Goal: Task Accomplishment & Management: Manage account settings

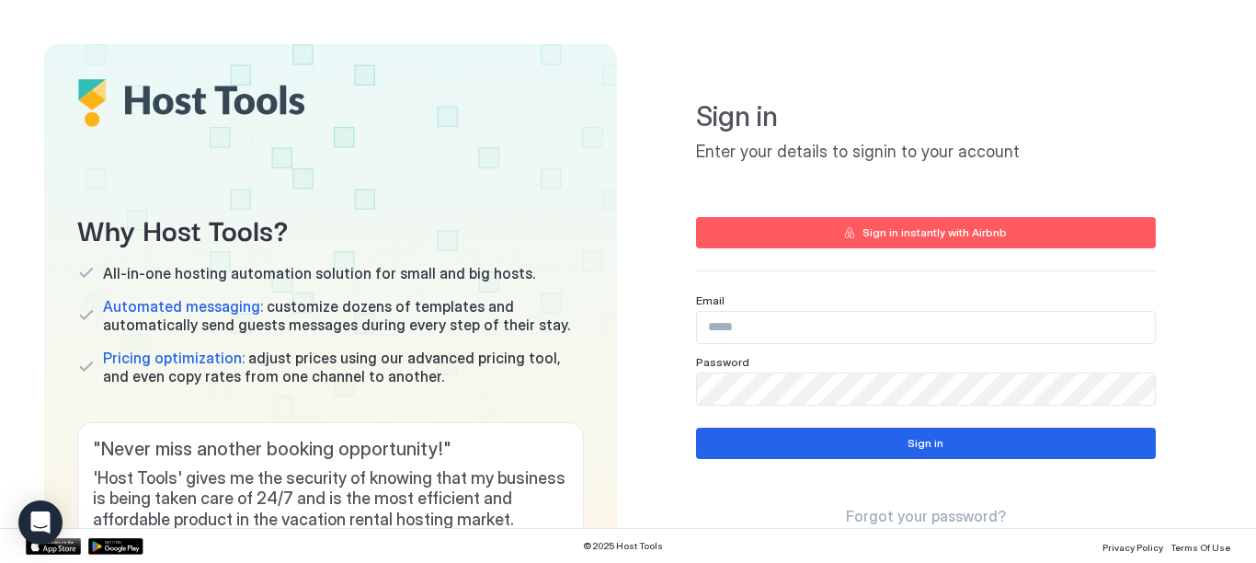
click at [739, 328] on input "Input Field" at bounding box center [926, 327] width 458 height 31
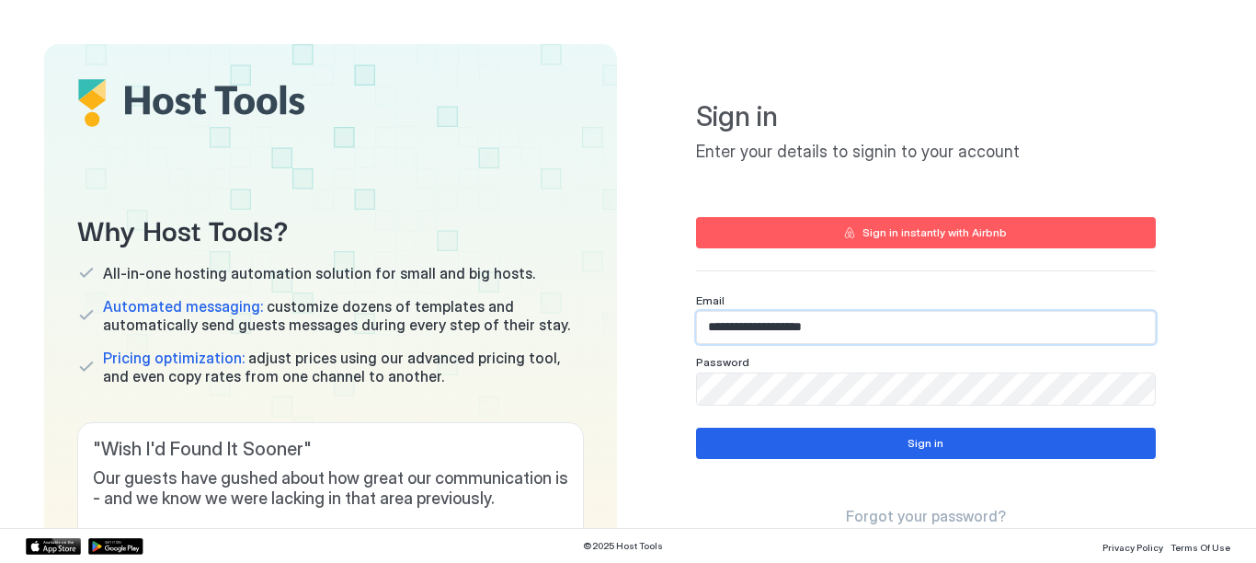
type input "**********"
click at [894, 516] on span "Forgot your password?" at bounding box center [926, 516] width 160 height 18
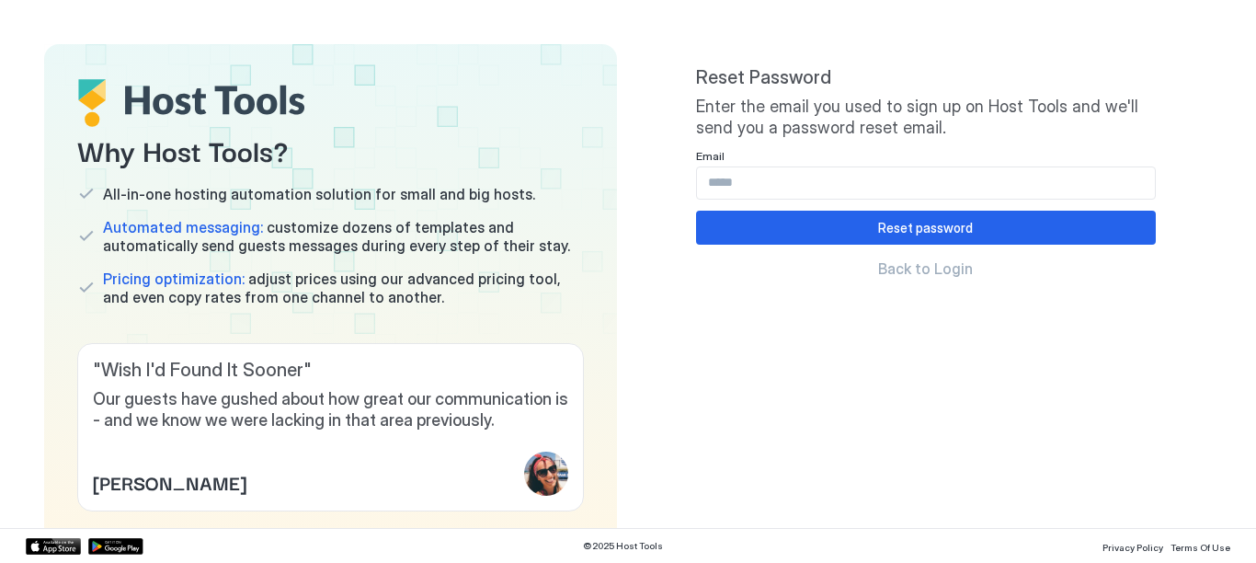
click at [725, 178] on input "Input Field" at bounding box center [926, 182] width 458 height 31
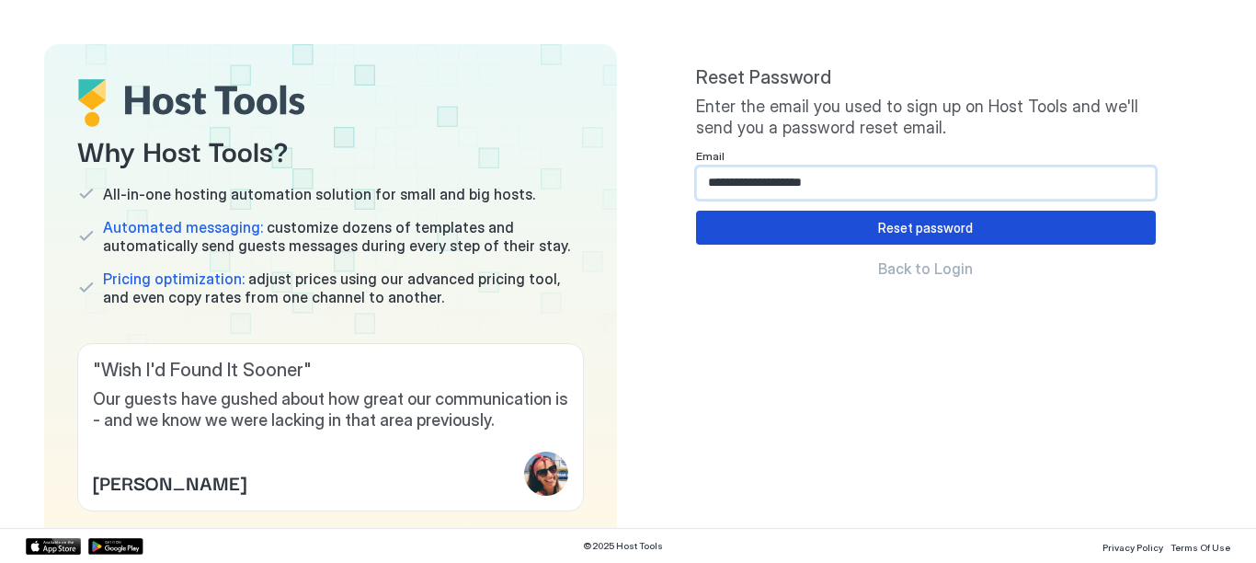
type input "**********"
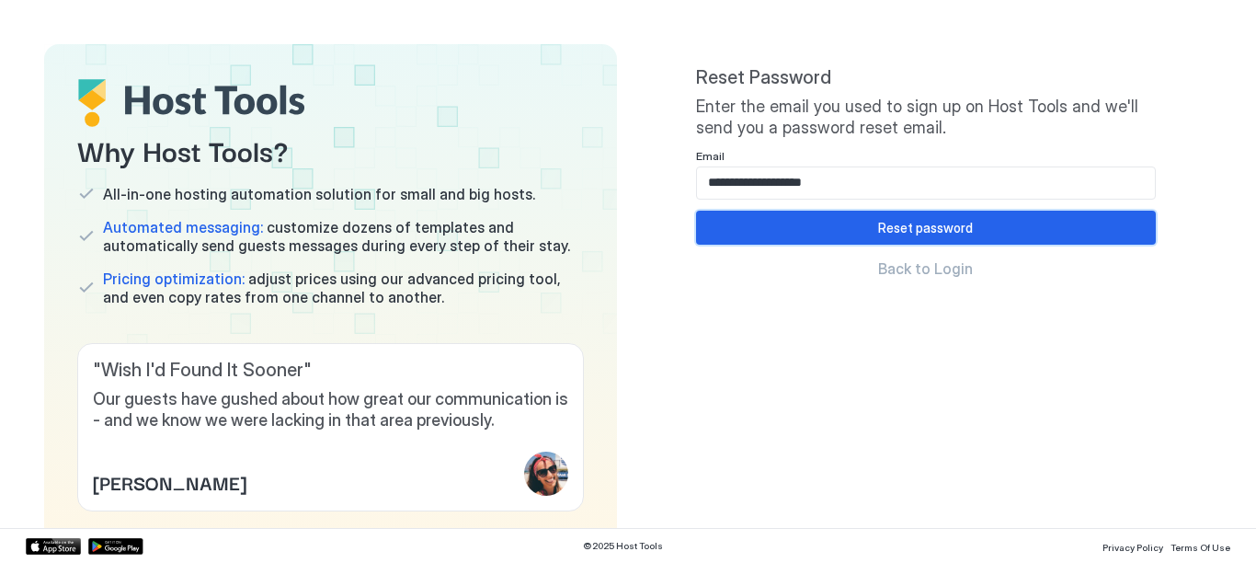
click at [886, 229] on div "Reset password" at bounding box center [925, 227] width 95 height 19
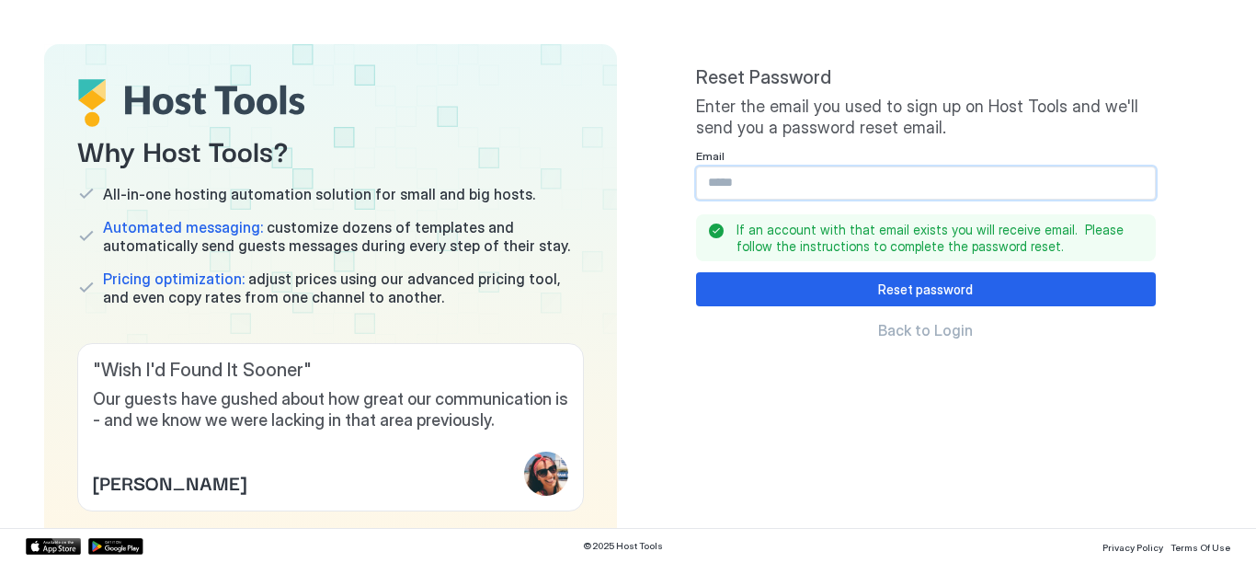
click at [826, 183] on input "Input Field" at bounding box center [926, 182] width 458 height 31
type input "**********"
click at [899, 329] on span "Back to Login" at bounding box center [925, 330] width 95 height 18
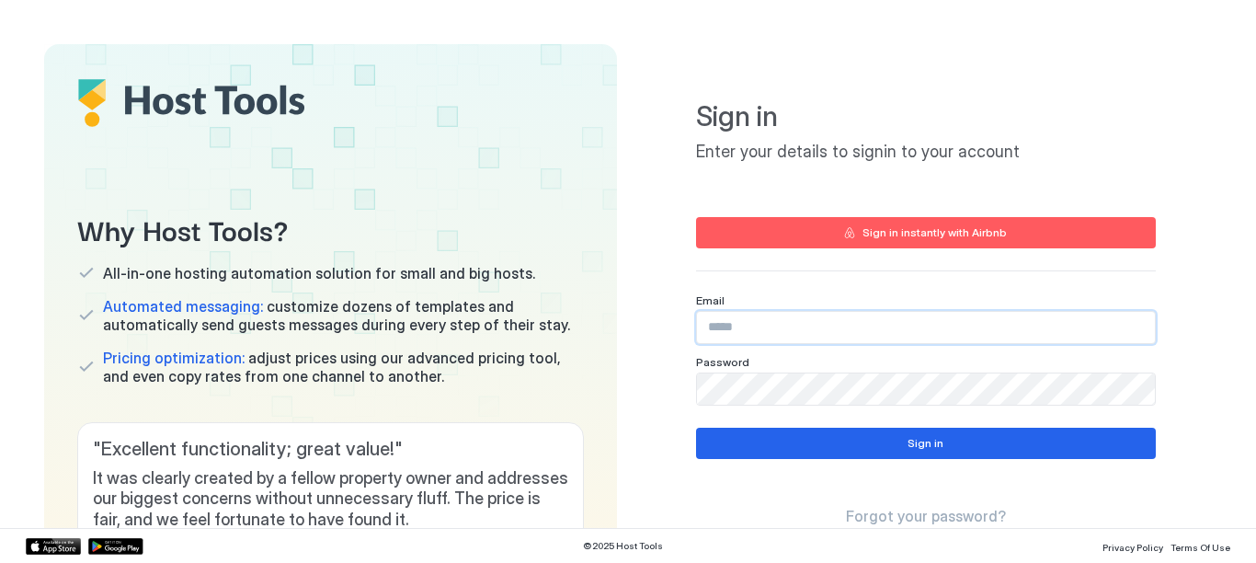
click at [807, 319] on input "Input Field" at bounding box center [926, 327] width 458 height 31
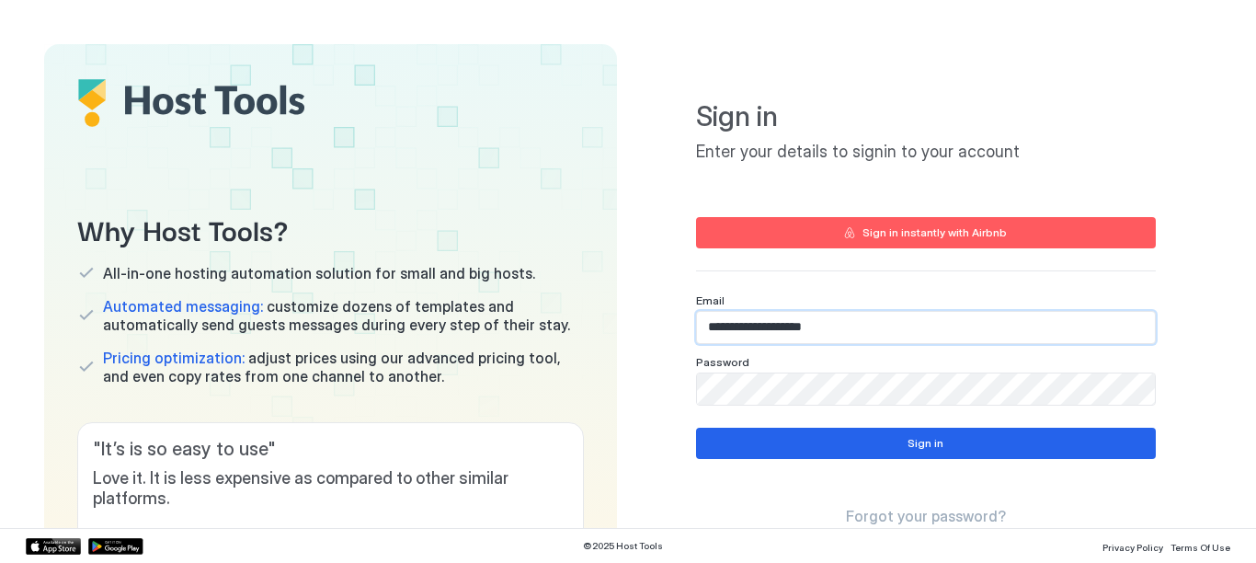
type input "**********"
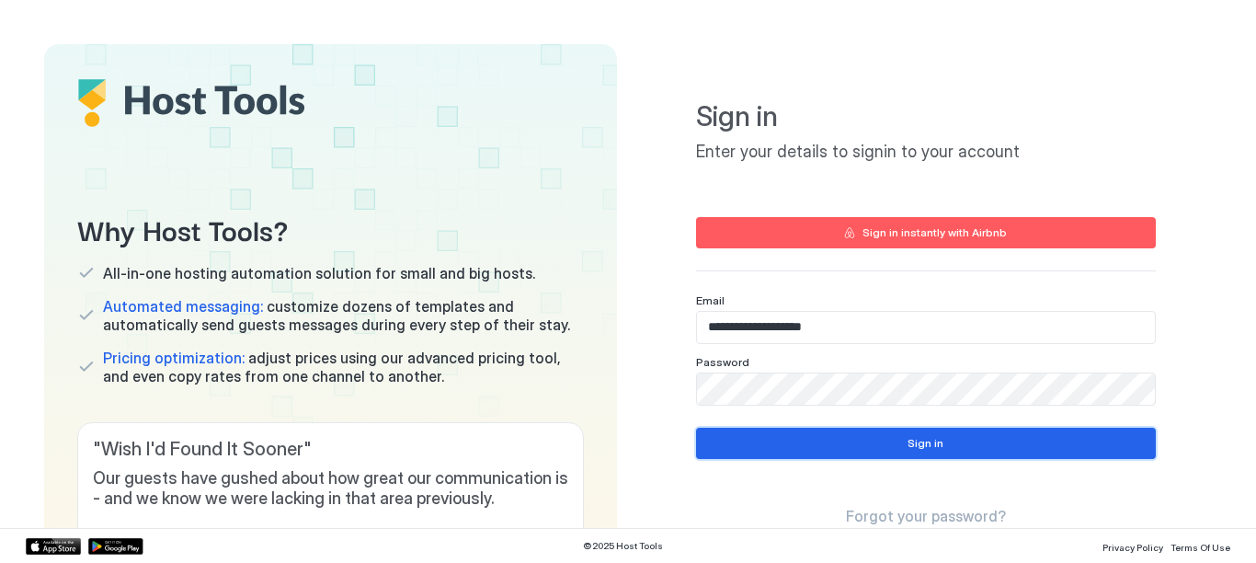
click at [868, 453] on button "Sign in" at bounding box center [926, 443] width 460 height 31
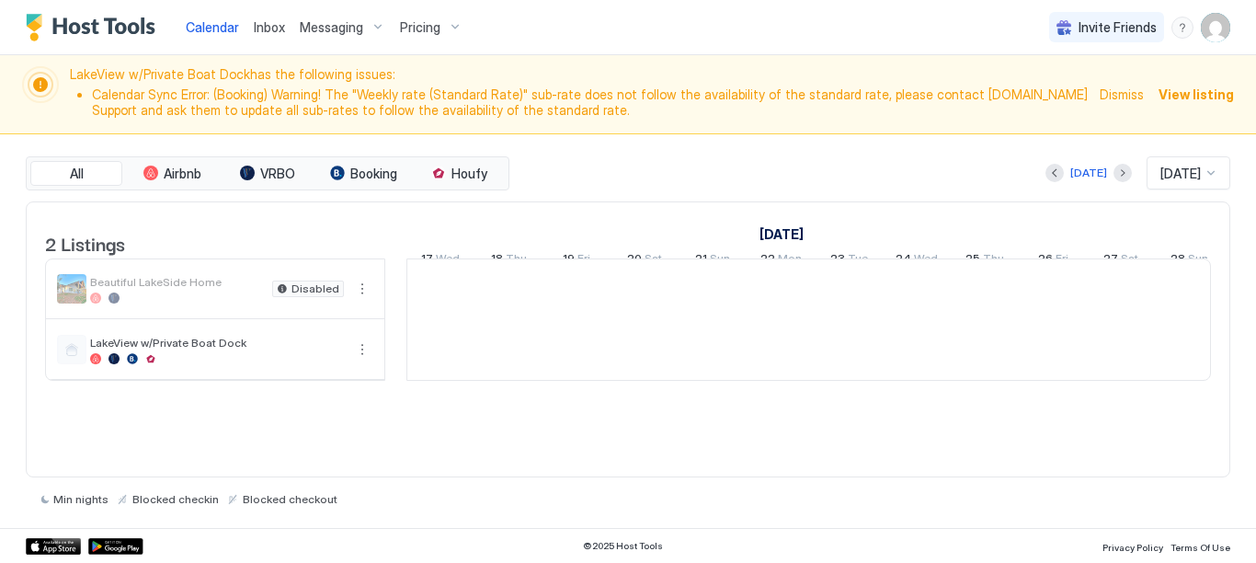
scroll to position [0, 1022]
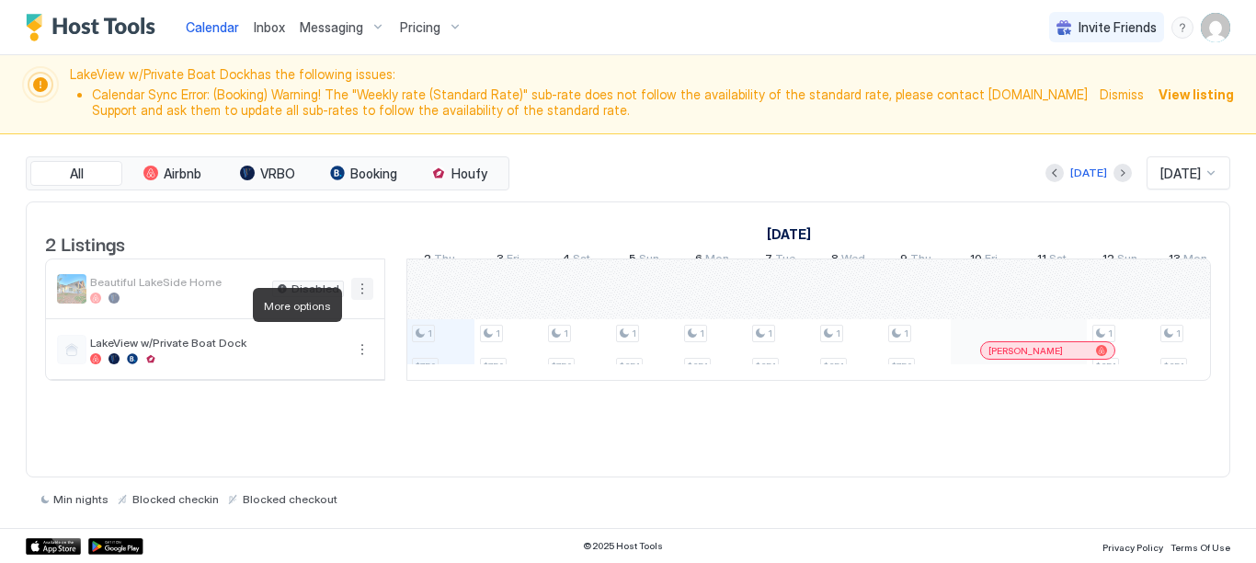
click at [368, 300] on button "More options" at bounding box center [362, 289] width 22 height 22
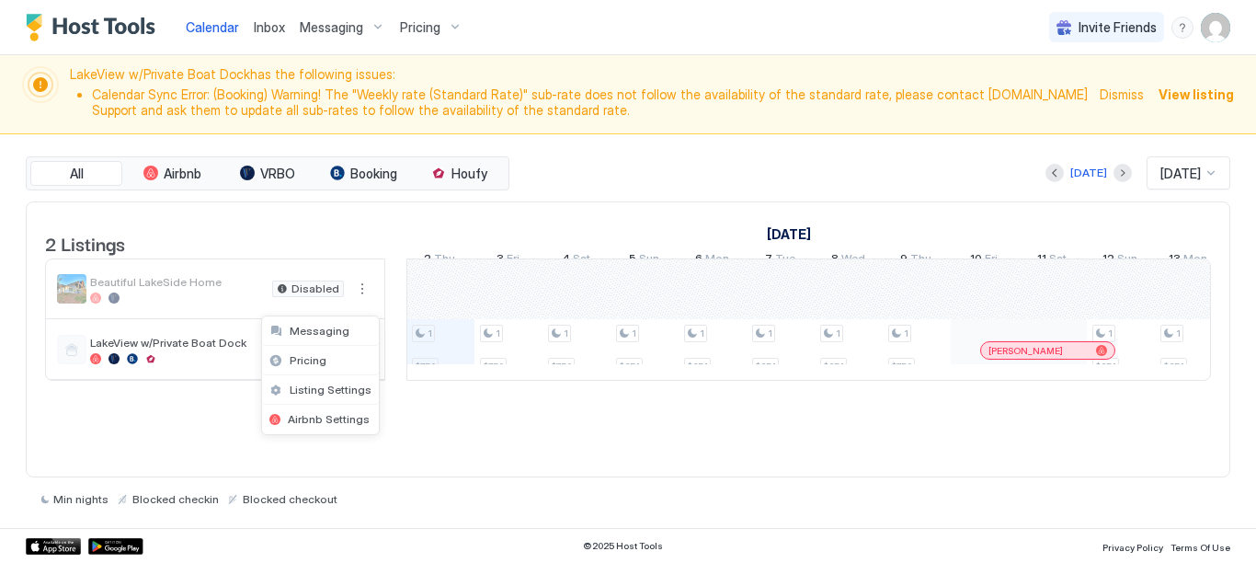
click at [361, 304] on div at bounding box center [628, 281] width 1256 height 563
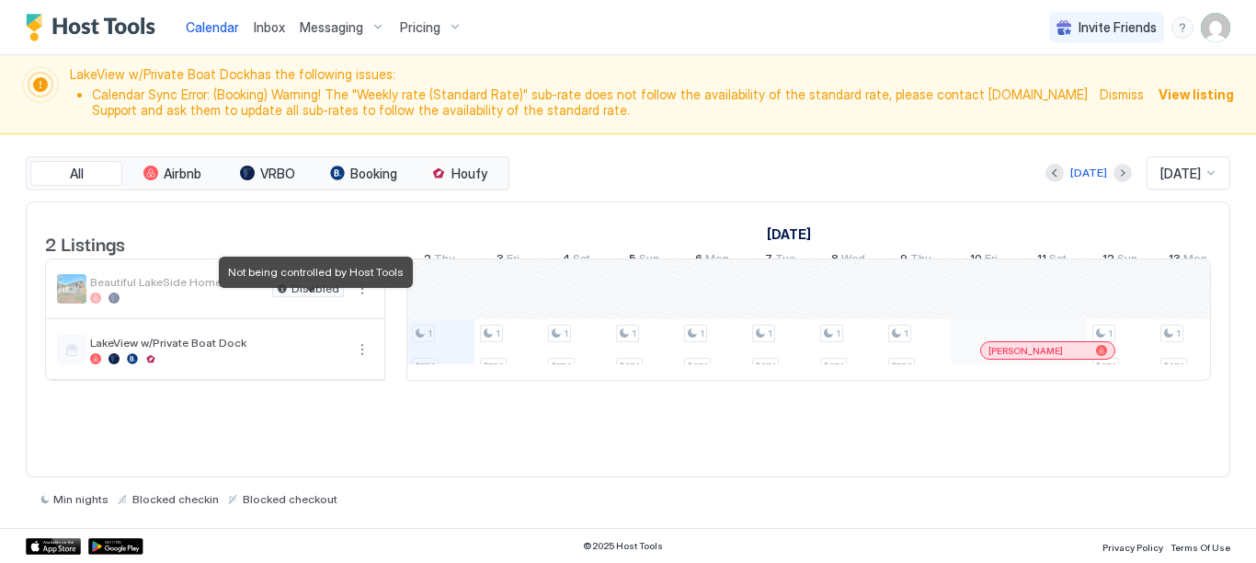
click at [321, 289] on span "Disabled" at bounding box center [315, 289] width 48 height 0
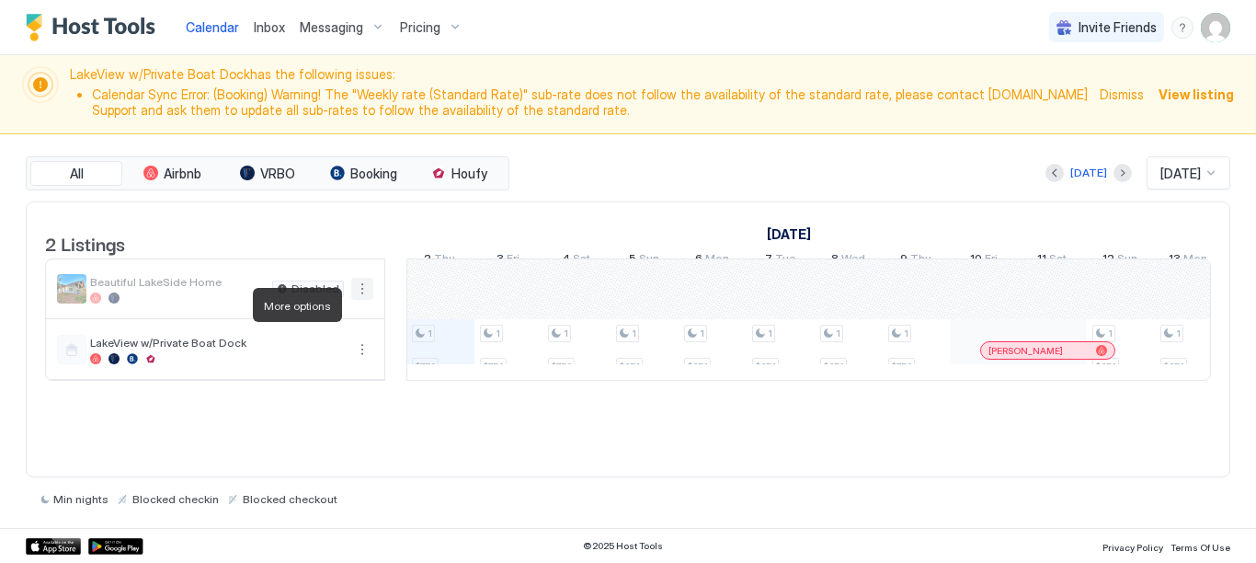
click at [364, 300] on button "More options" at bounding box center [362, 289] width 22 height 22
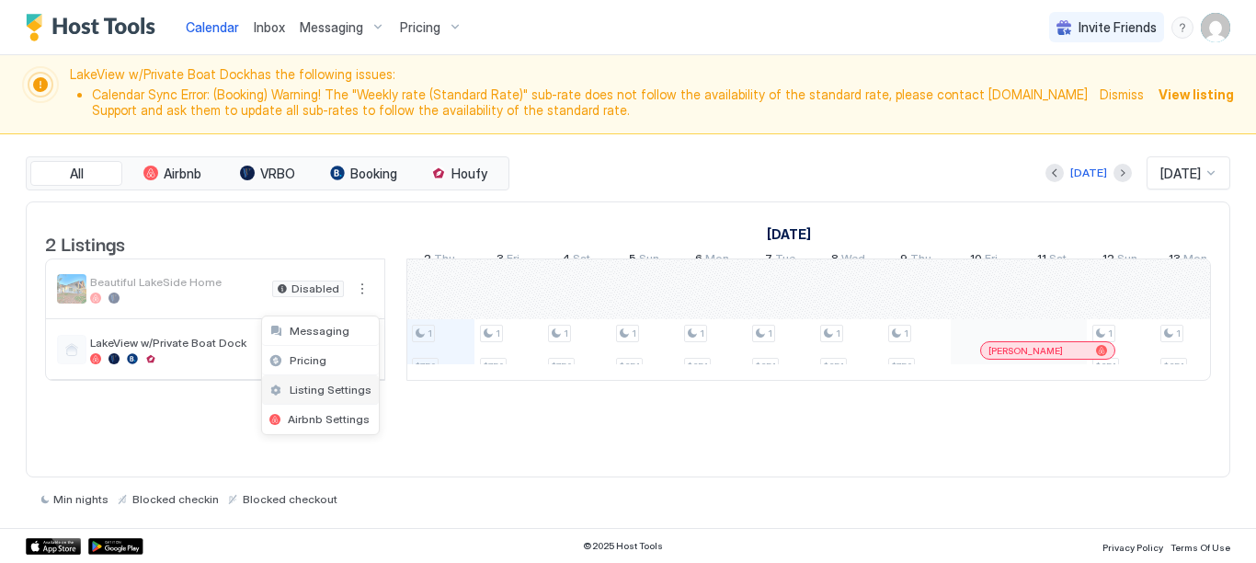
click at [336, 393] on span "Listing Settings" at bounding box center [331, 390] width 82 height 14
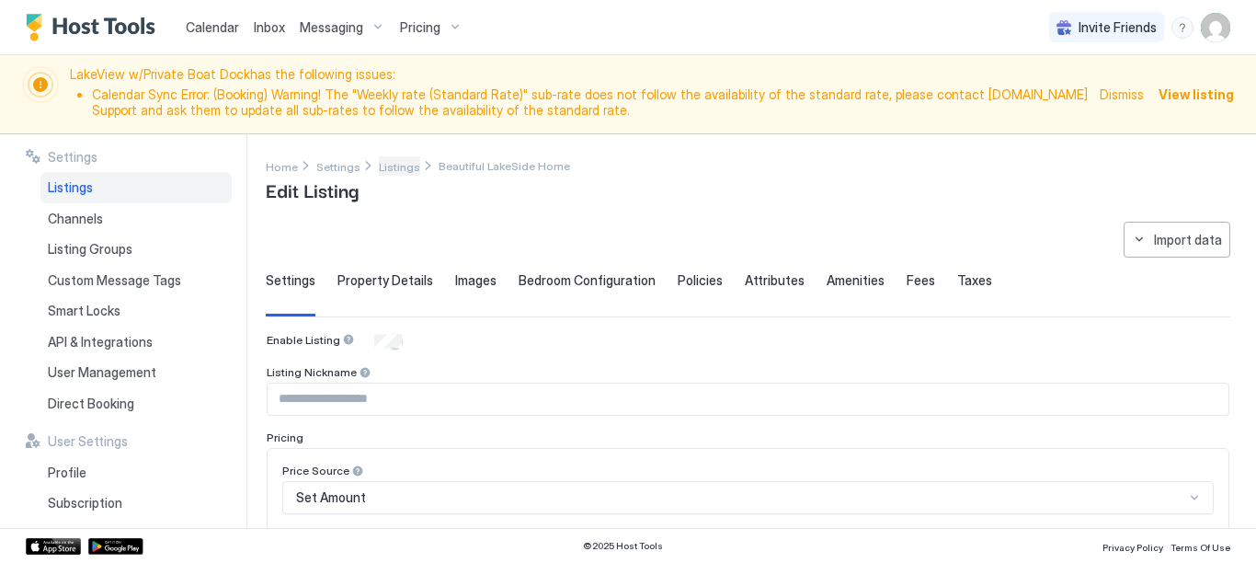
click at [394, 165] on span "Listings" at bounding box center [399, 167] width 41 height 14
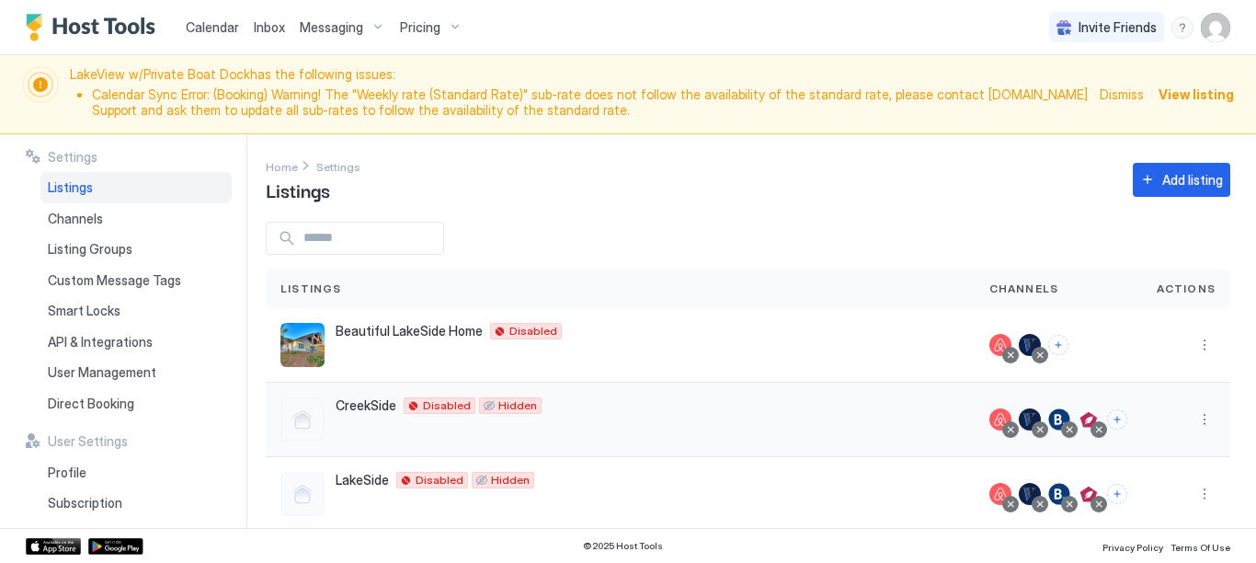
scroll to position [135, 0]
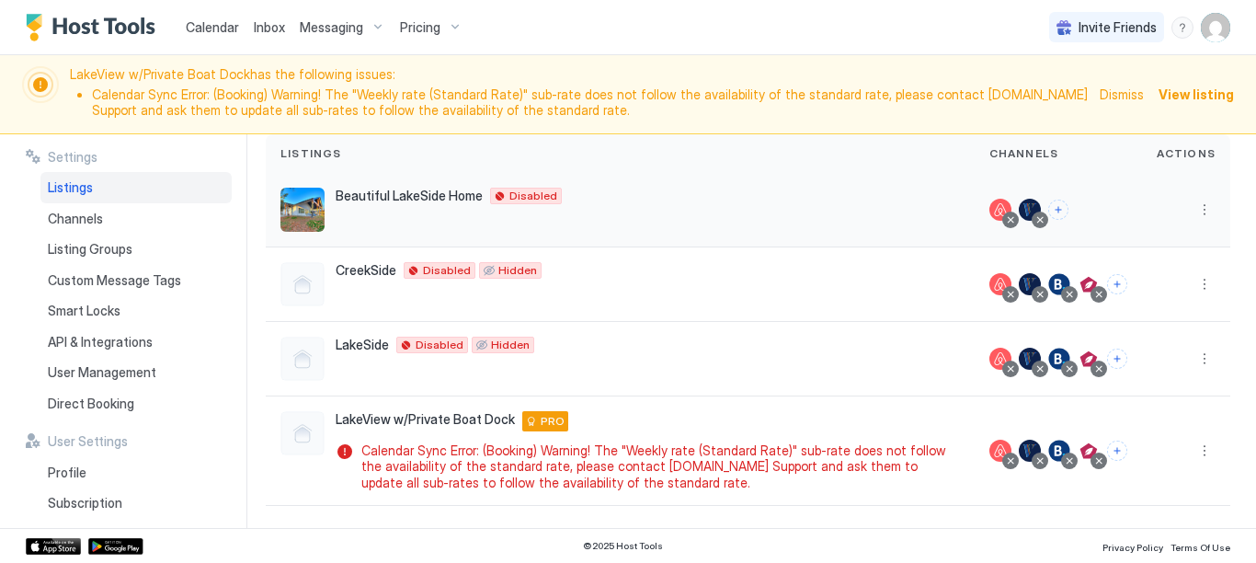
click at [520, 203] on div "Beautiful LakeSide Home [STREET_ADDRESS] Disabled" at bounding box center [620, 210] width 680 height 44
click at [316, 197] on img "listing image" at bounding box center [302, 210] width 44 height 44
click at [1194, 202] on button "More options" at bounding box center [1205, 210] width 22 height 22
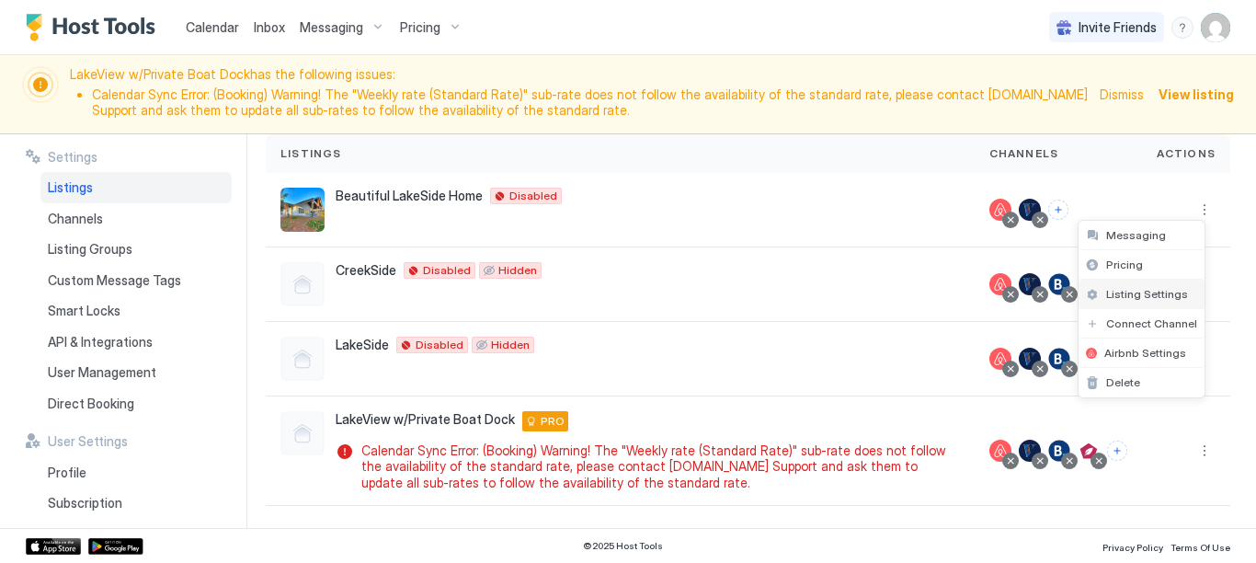
click at [1139, 300] on span "Listing Settings" at bounding box center [1147, 294] width 82 height 14
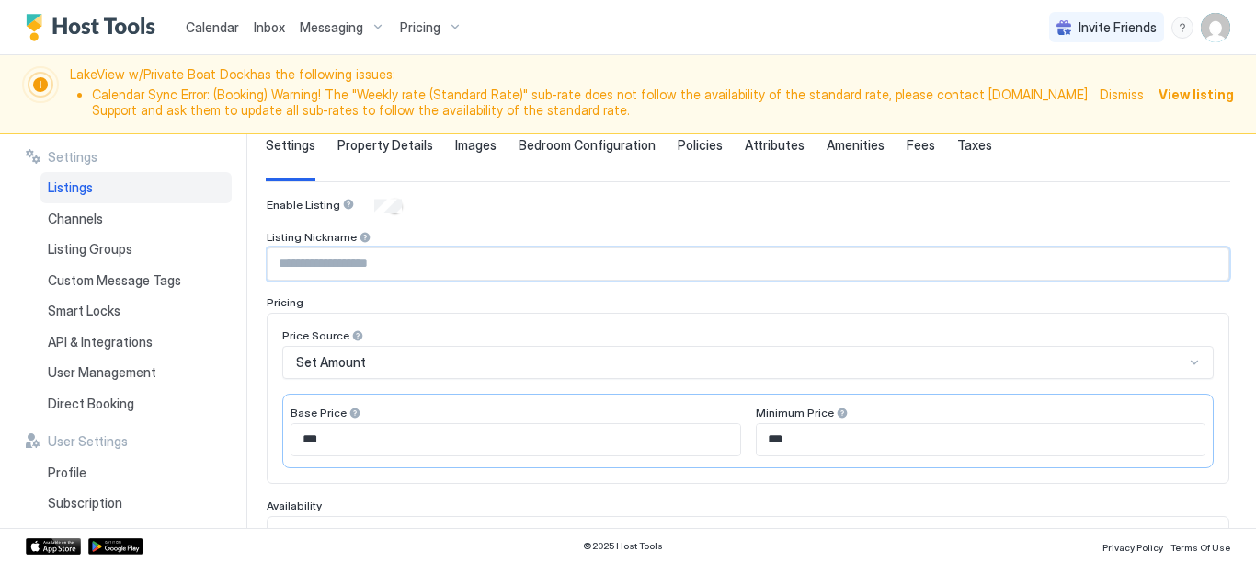
click at [346, 260] on input "Input Field" at bounding box center [748, 263] width 961 height 31
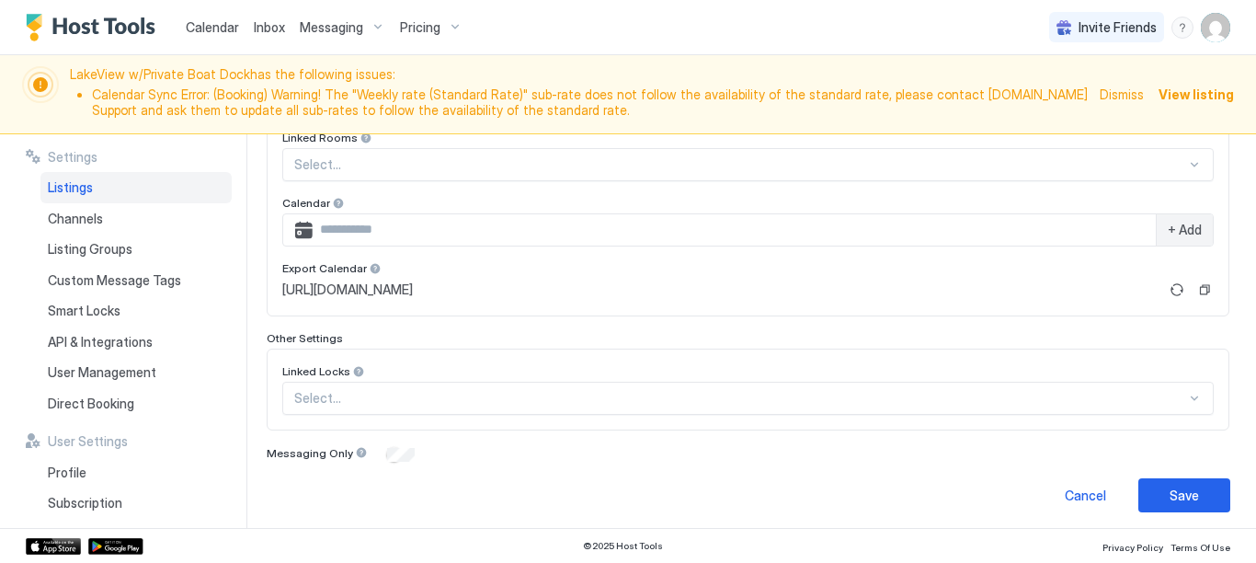
scroll to position [657, 0]
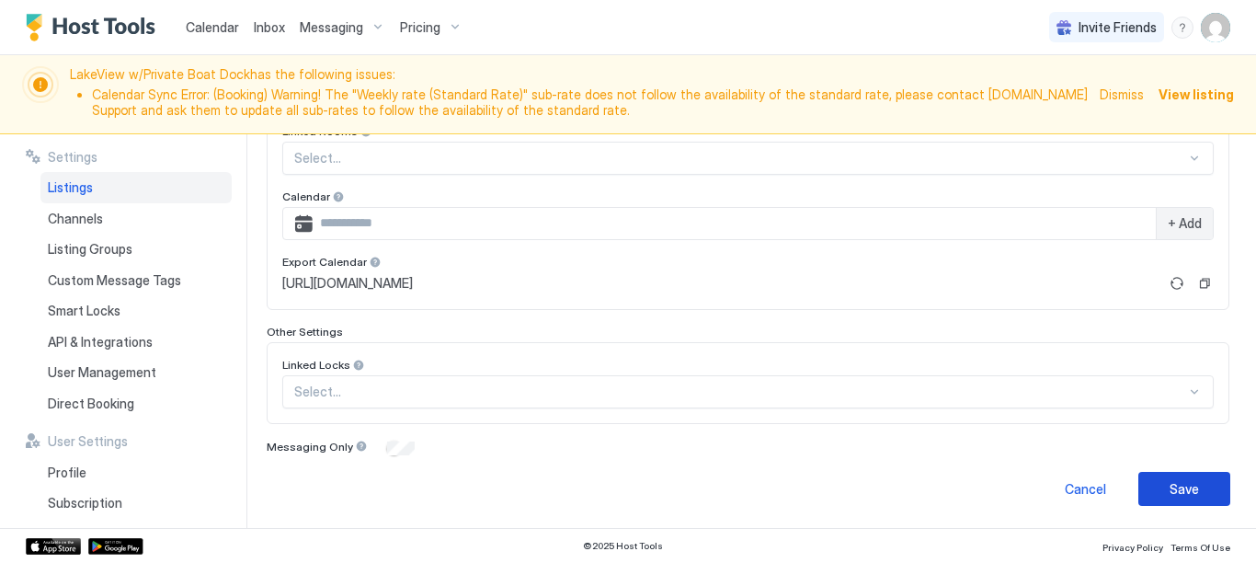
type input "**********"
click at [1170, 489] on div "Save" at bounding box center [1184, 488] width 29 height 19
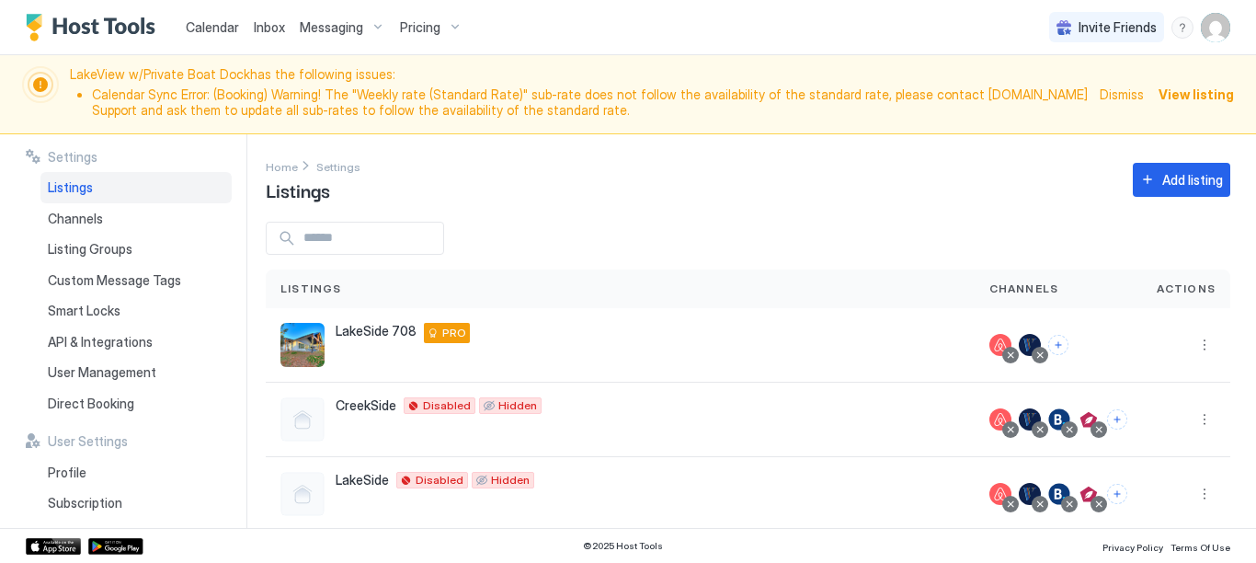
click at [1219, 25] on img "User profile" at bounding box center [1215, 27] width 29 height 29
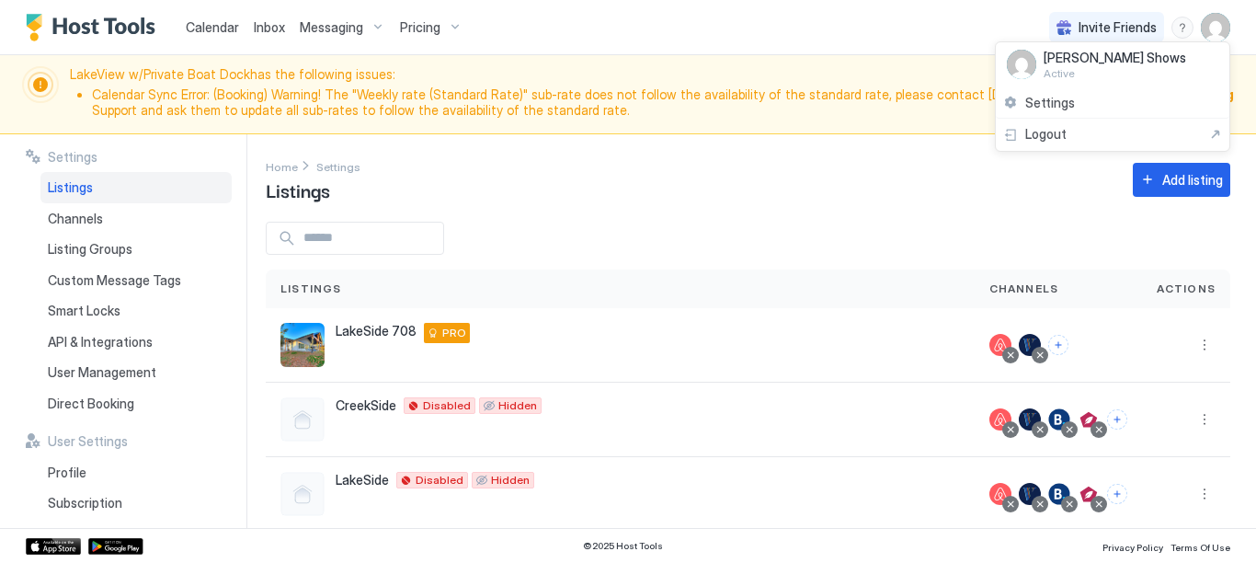
click at [694, 166] on div at bounding box center [628, 281] width 1256 height 563
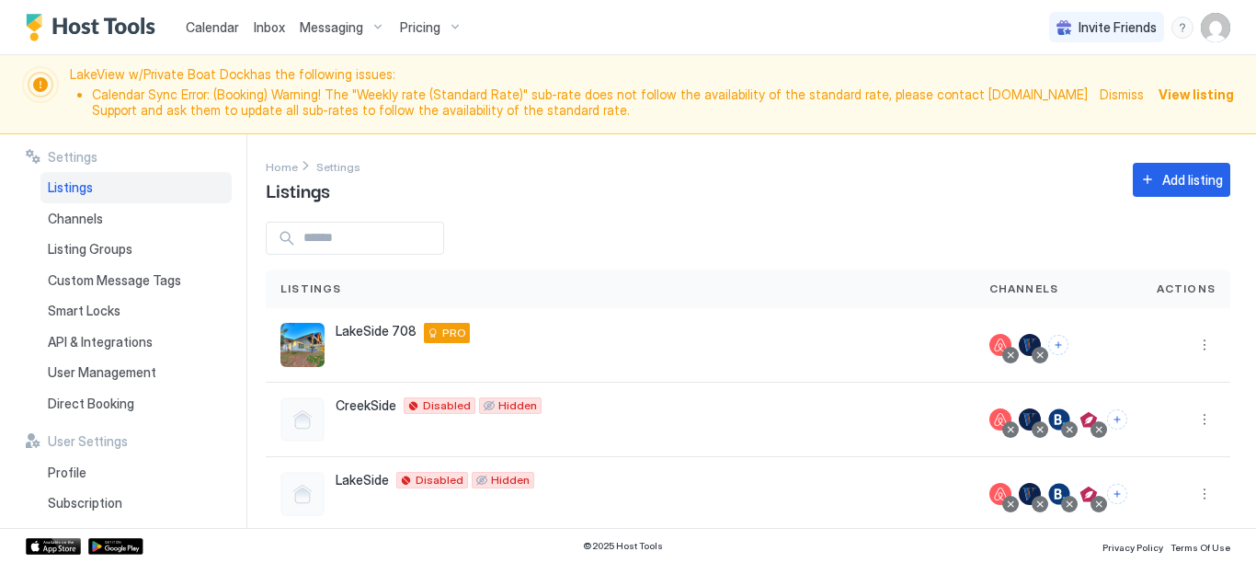
click at [202, 24] on span "Calendar" at bounding box center [212, 27] width 53 height 16
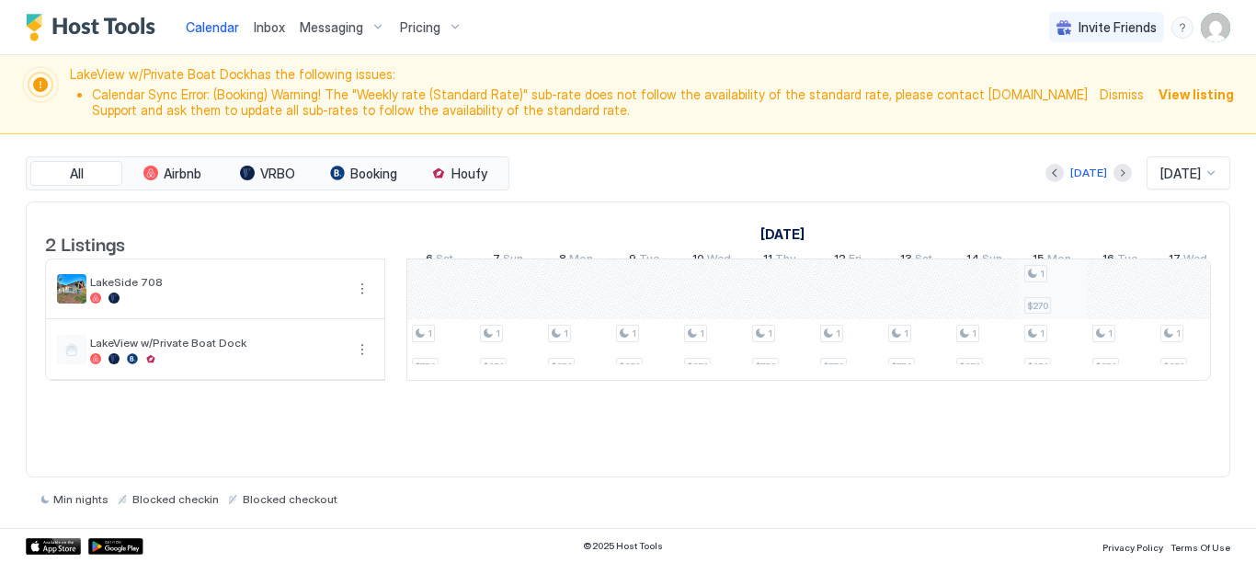
click at [1050, 305] on div "1 $651 1 $651 1 $651 1 $651 1 $750 1 $750 1 $750 1 $750 1 $651 1 $651 1 $651 1 …" at bounding box center [815, 319] width 3538 height 120
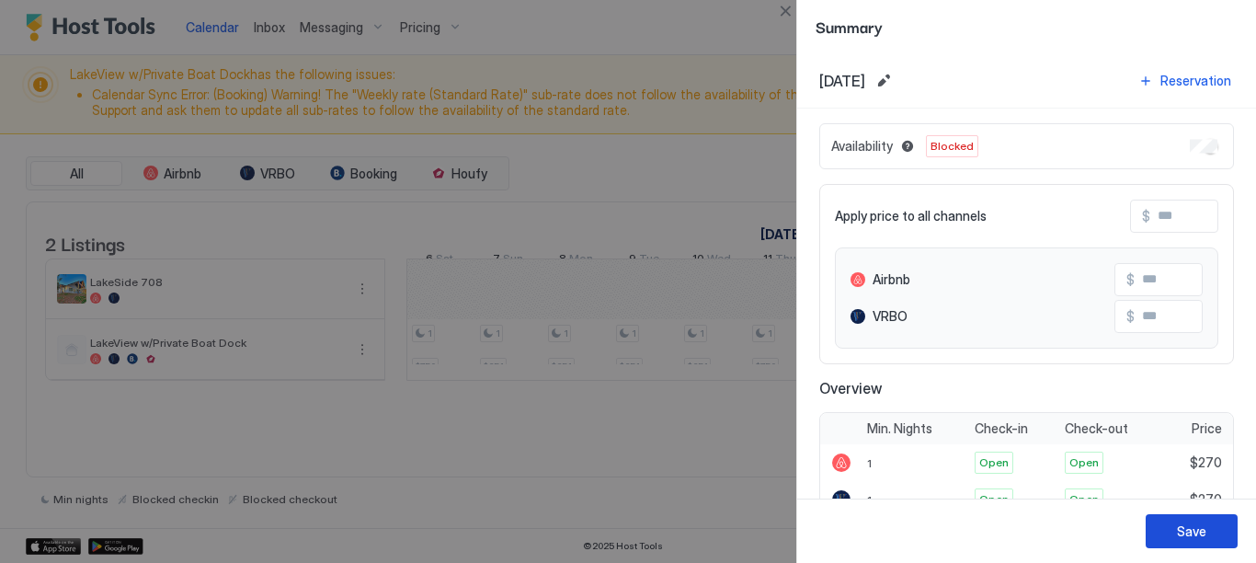
click at [1184, 528] on div "Save" at bounding box center [1191, 530] width 29 height 19
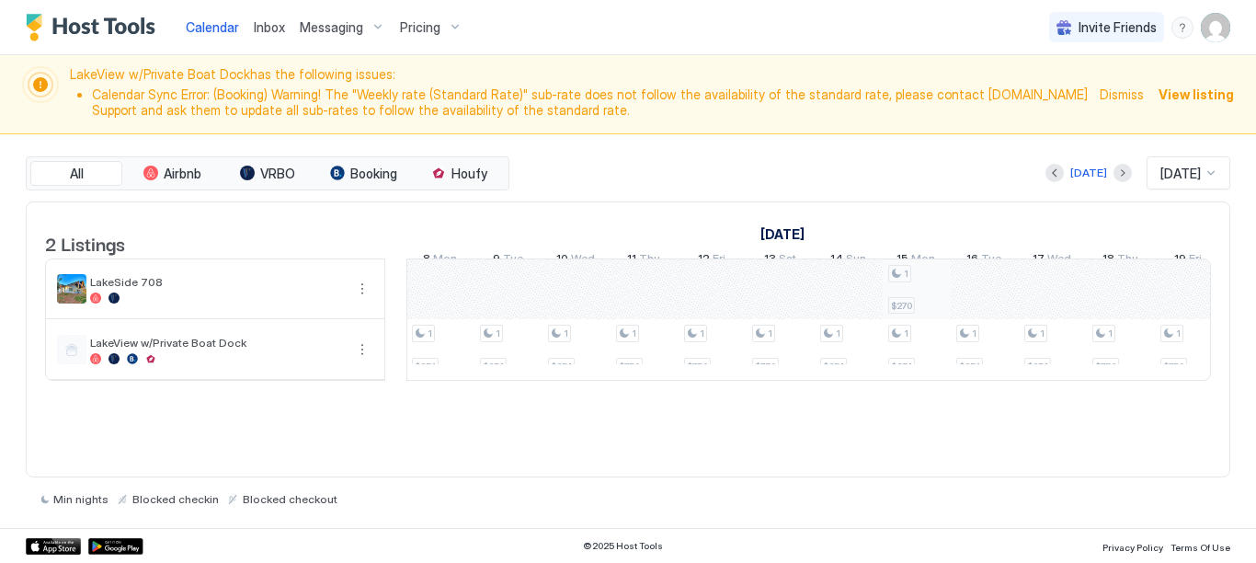
click at [922, 296] on div "1 $651 1 $651 1 $651 1 $651 1 $750 1 $750 1 $750 1 $750 1 $651 1 $651 1 $651 1 …" at bounding box center [678, 319] width 3538 height 120
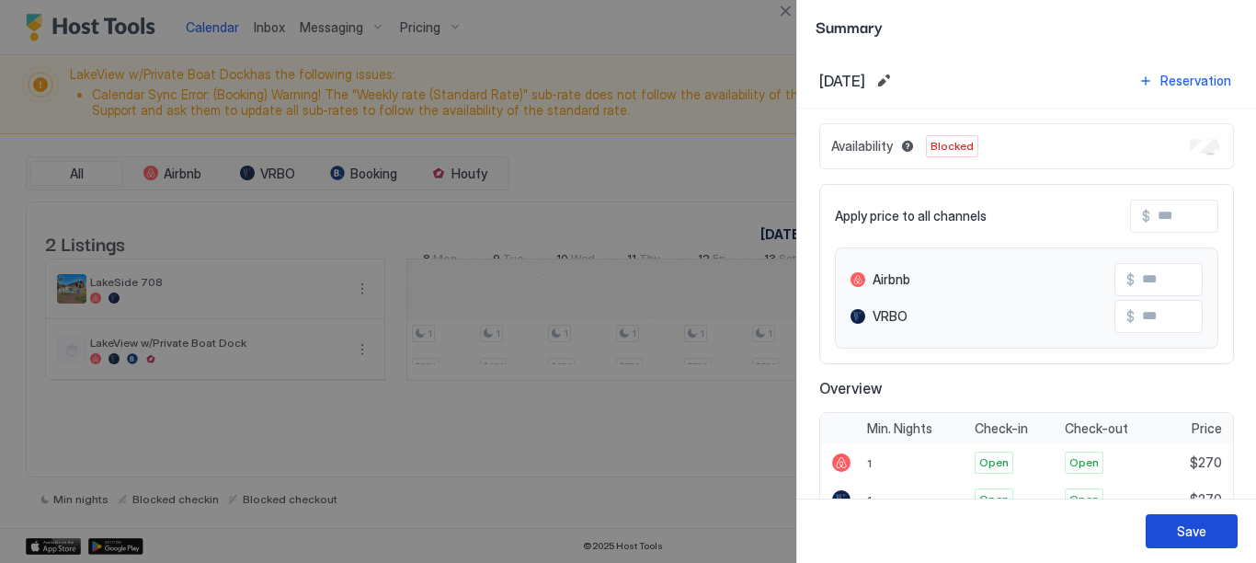
click at [1205, 534] on div "Save" at bounding box center [1191, 530] width 29 height 19
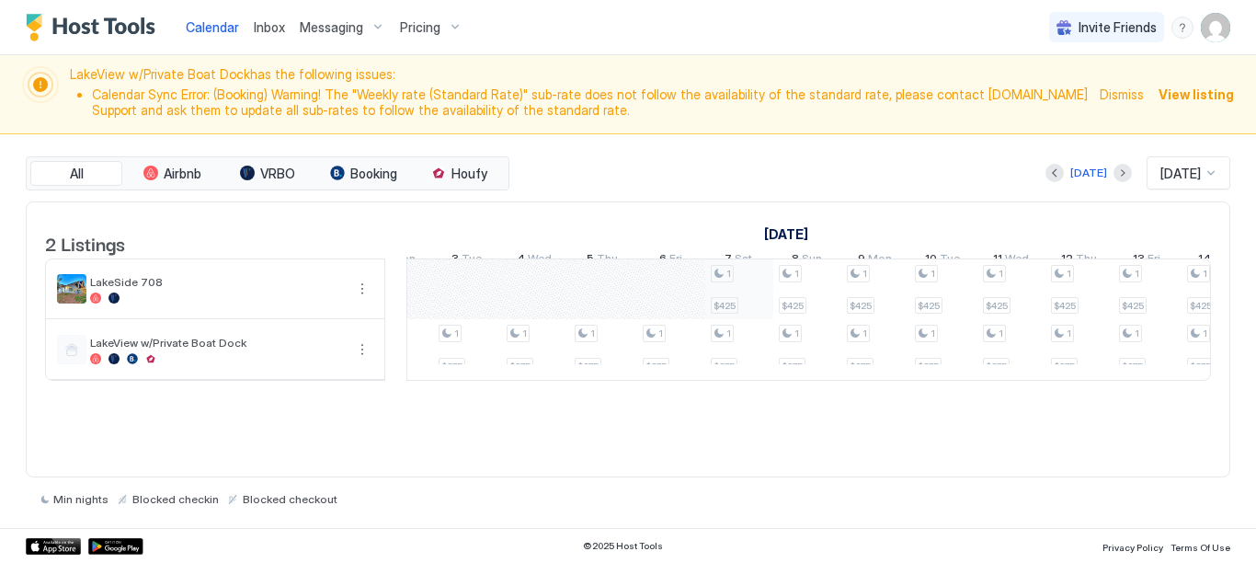
click at [738, 303] on div "1 $875 1 $875 1 $875 1 $875 1 $875 1 $875 1 $875 1 $875 1 $875 1 $875 1 $875 1 …" at bounding box center [909, 319] width 3538 height 120
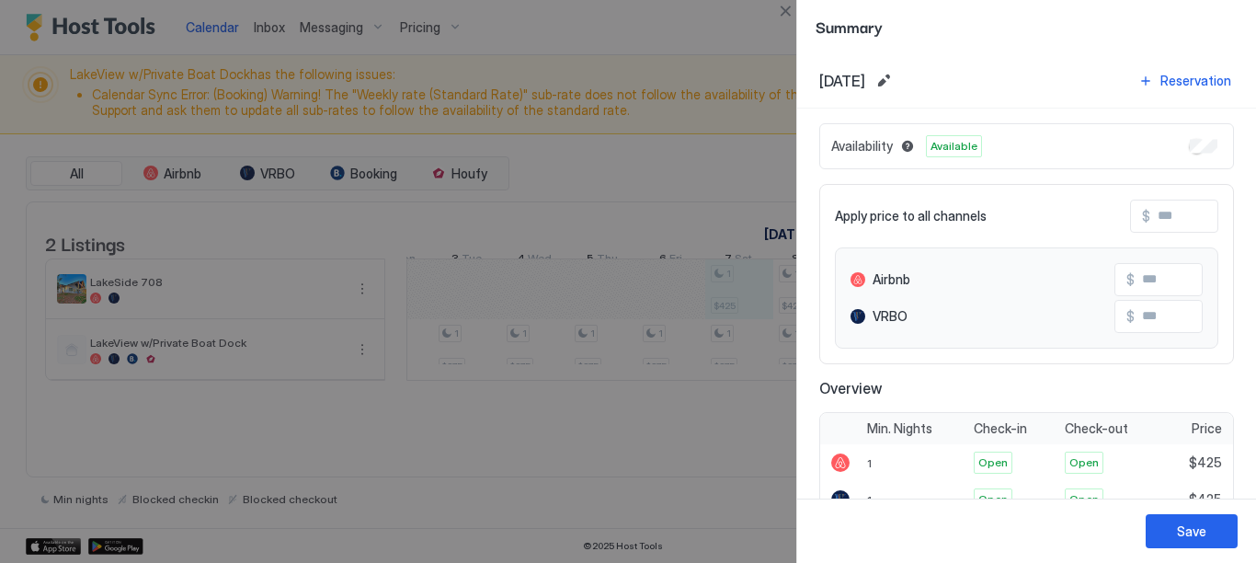
click at [723, 463] on div at bounding box center [628, 281] width 1256 height 563
click at [1206, 534] on div "Save" at bounding box center [1191, 530] width 29 height 19
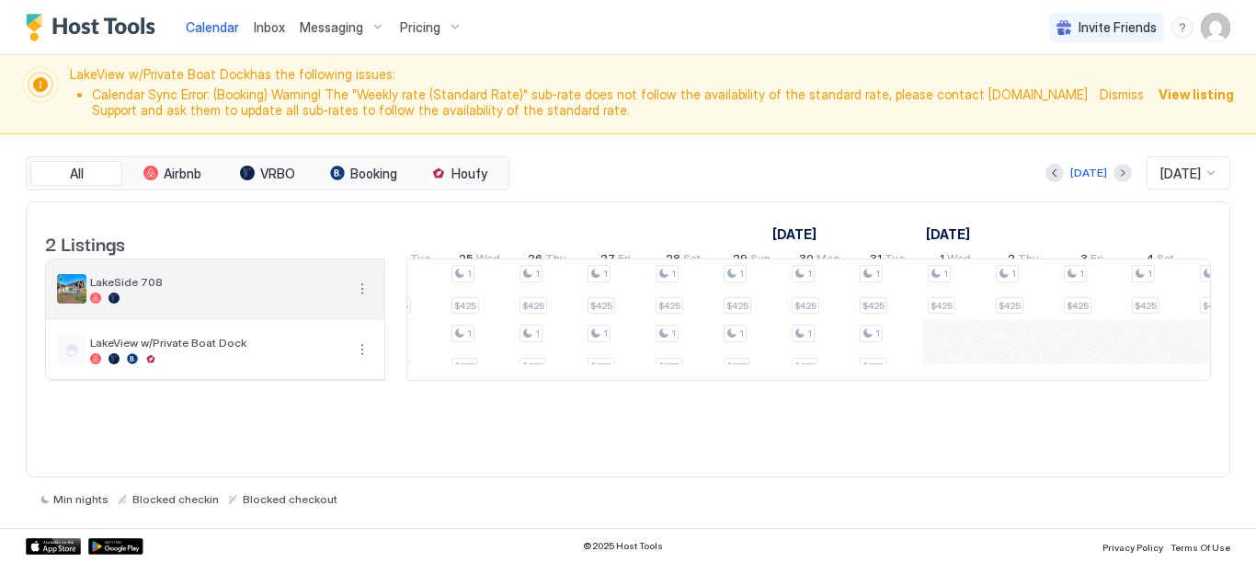
click at [334, 289] on span "LakeSide 708" at bounding box center [217, 282] width 254 height 14
click at [74, 295] on img "listing image" at bounding box center [71, 288] width 29 height 29
click at [361, 299] on button "More options" at bounding box center [362, 289] width 22 height 22
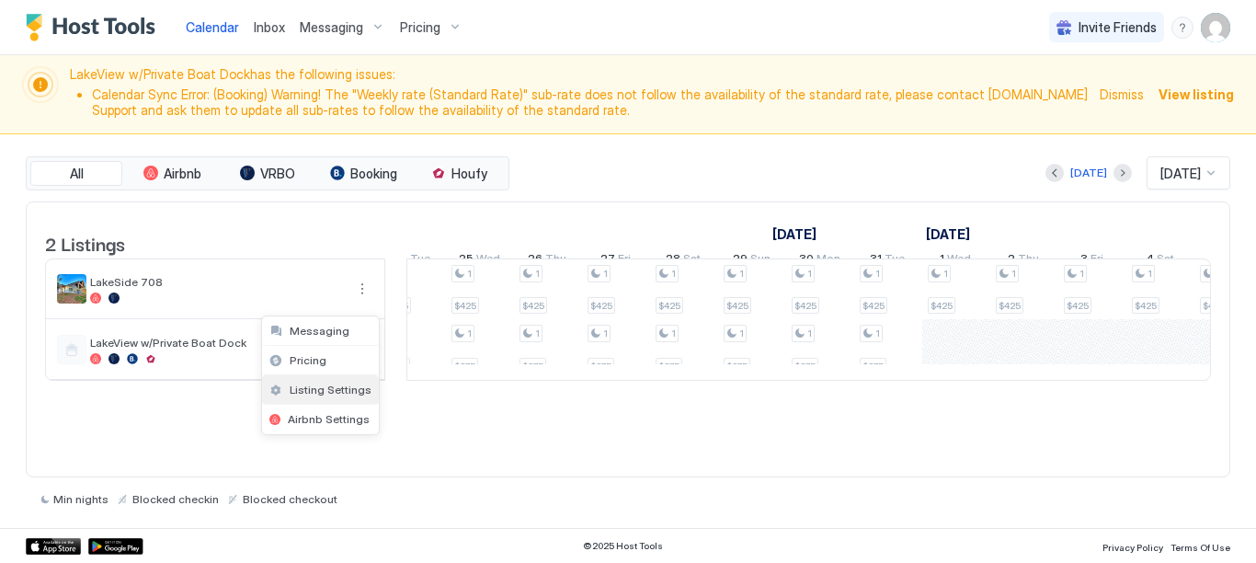
click at [344, 394] on span "Listing Settings" at bounding box center [331, 390] width 82 height 14
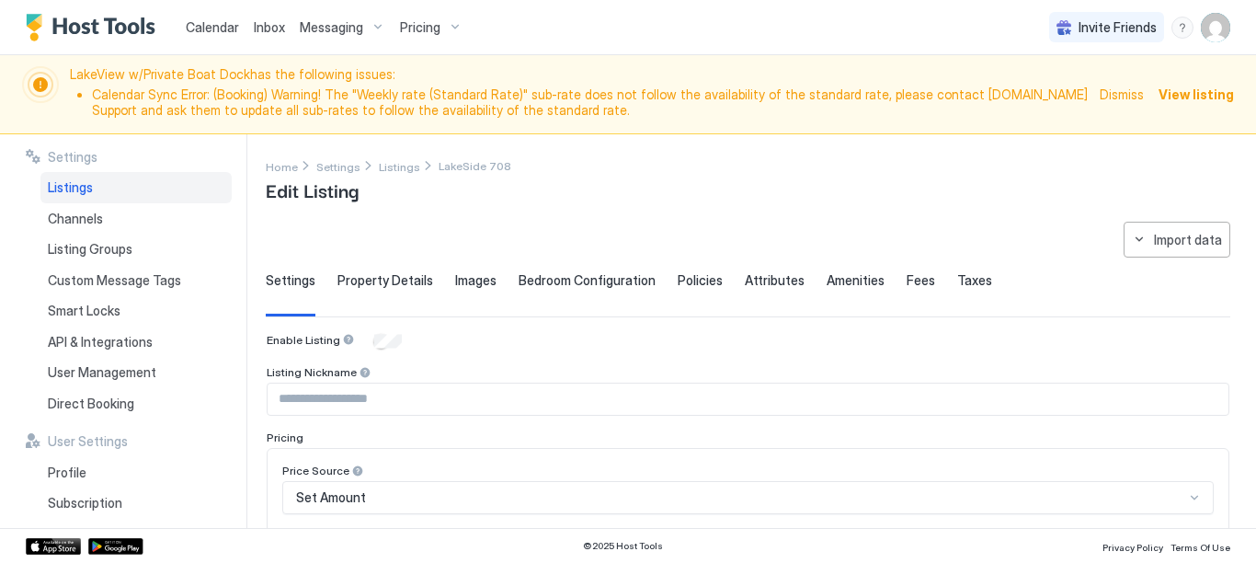
type input "**********"
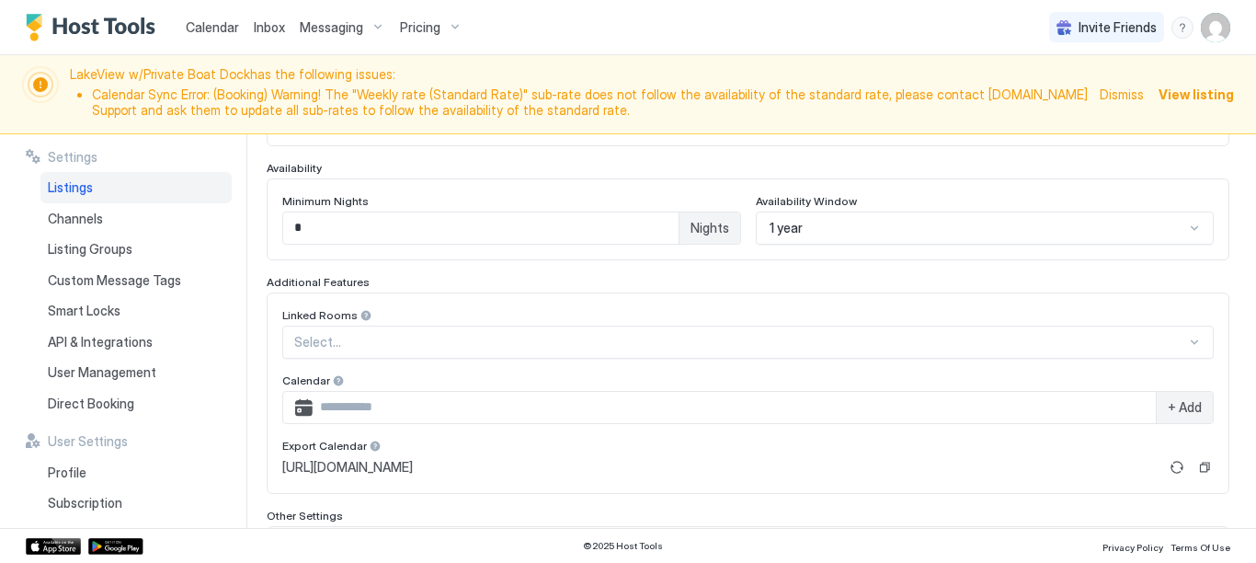
click at [1182, 224] on div "1 year" at bounding box center [985, 227] width 459 height 33
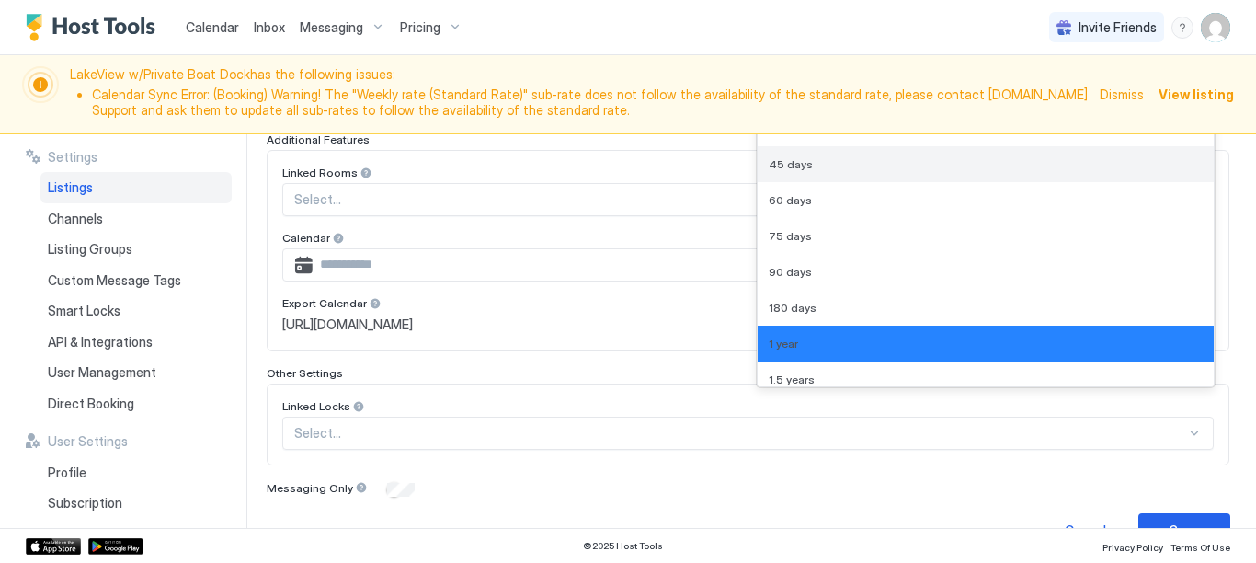
click at [1000, 171] on div "45 days" at bounding box center [986, 164] width 457 height 36
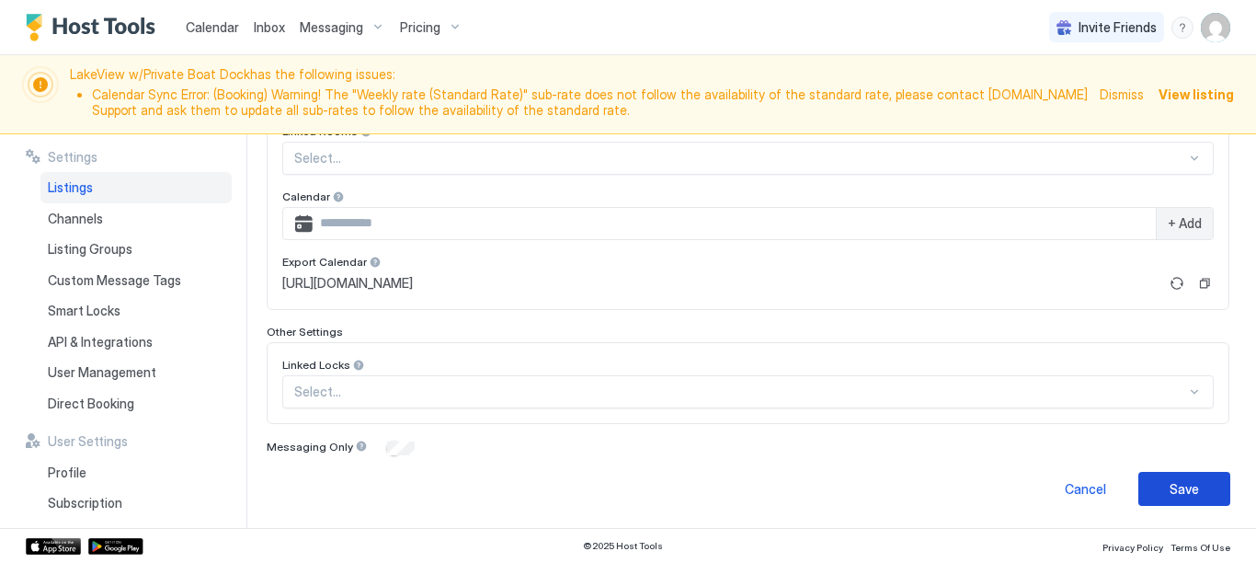
click at [1170, 492] on div "Save" at bounding box center [1184, 488] width 29 height 19
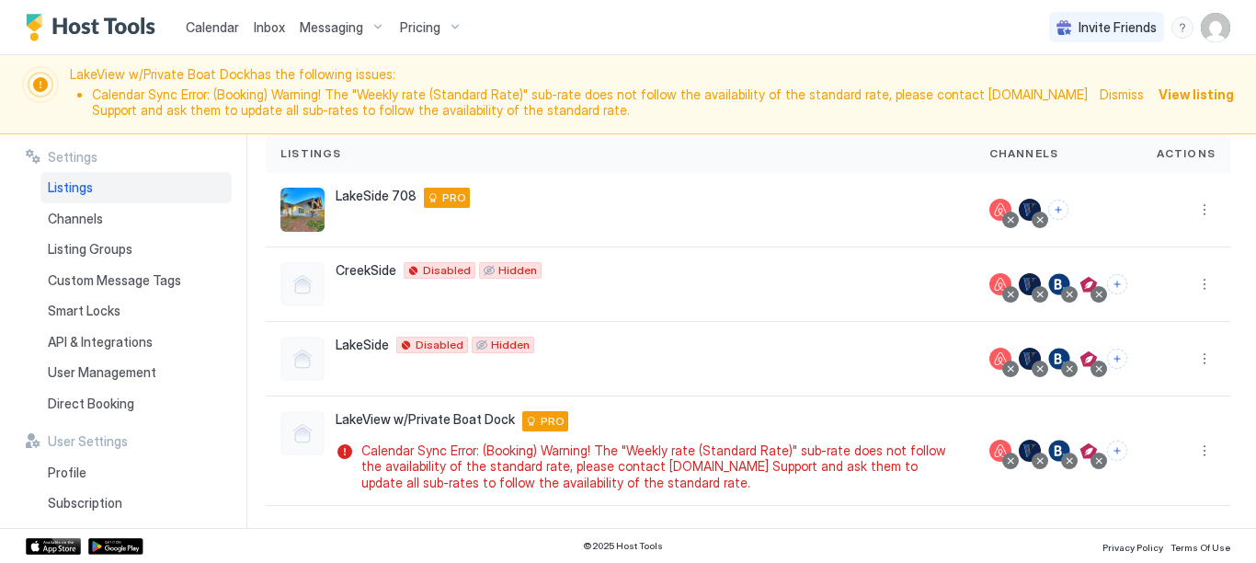
click at [201, 33] on span "Calendar" at bounding box center [212, 27] width 53 height 16
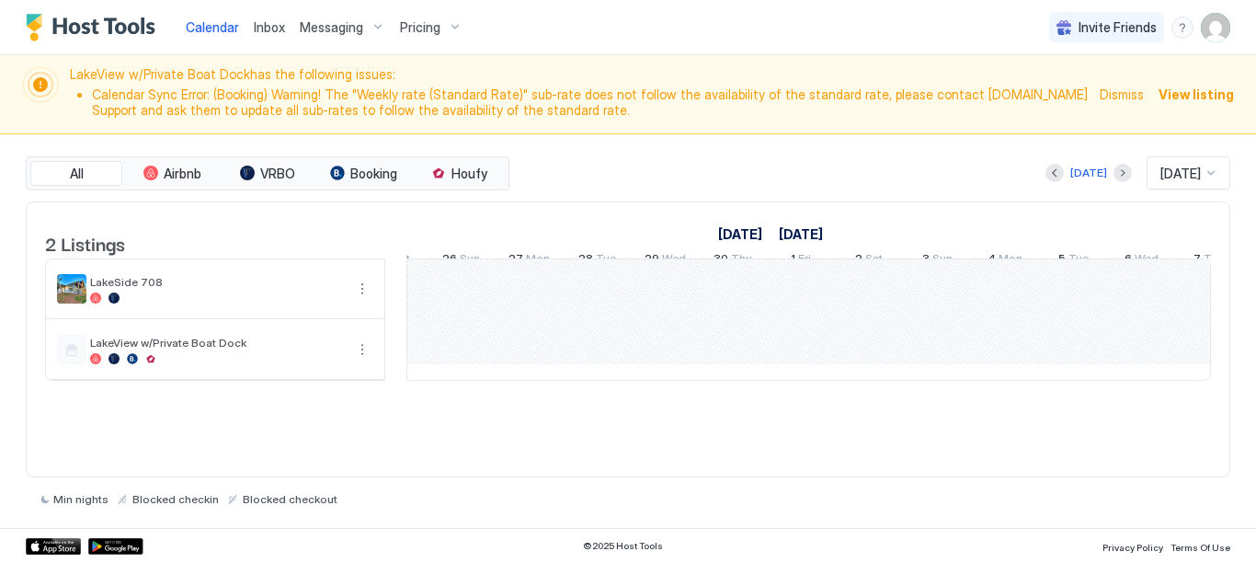
click at [1217, 31] on img "User profile" at bounding box center [1215, 27] width 29 height 29
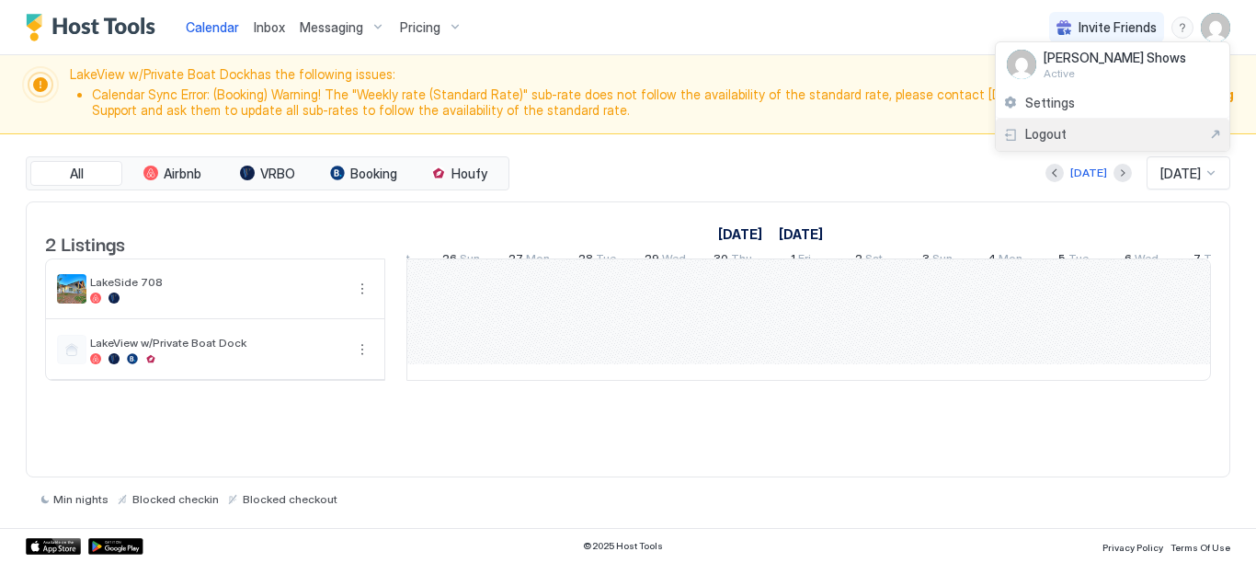
click at [1078, 133] on div "Logout" at bounding box center [1112, 134] width 219 height 17
